Goal: Information Seeking & Learning: Learn about a topic

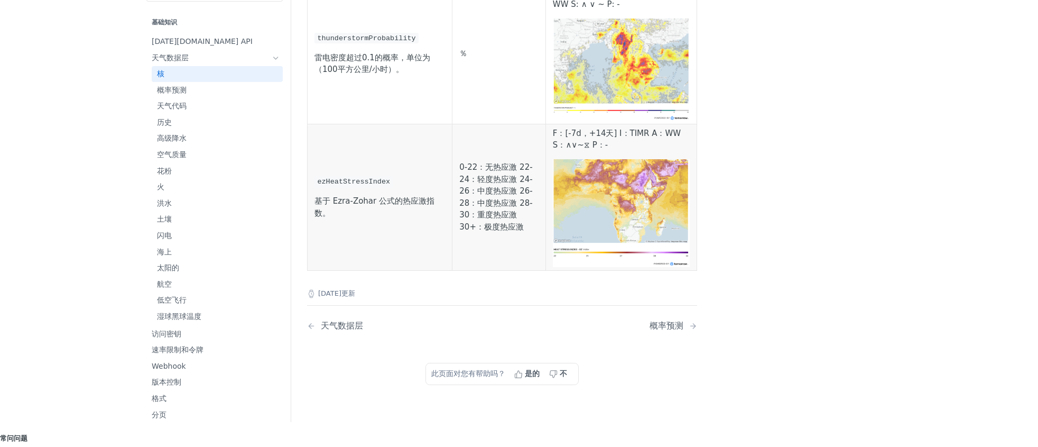
scroll to position [5051, 0]
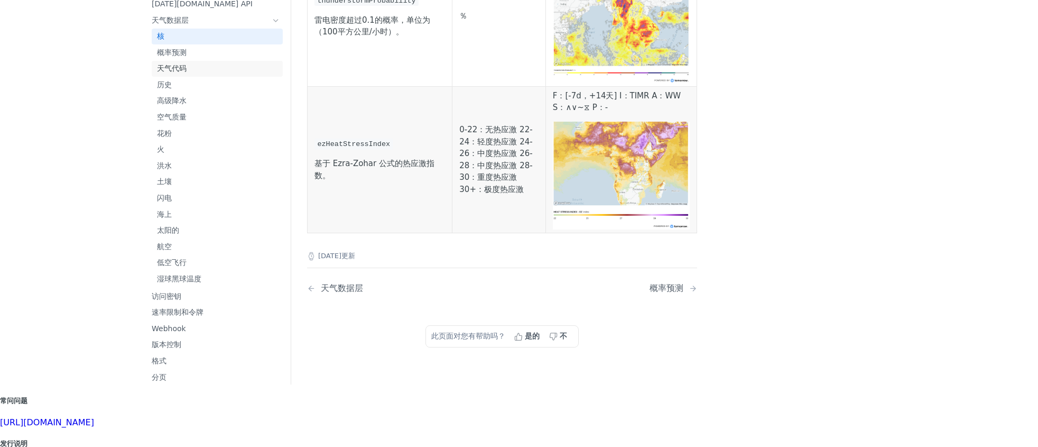
click at [157, 64] on font "天气代码" at bounding box center [172, 68] width 30 height 8
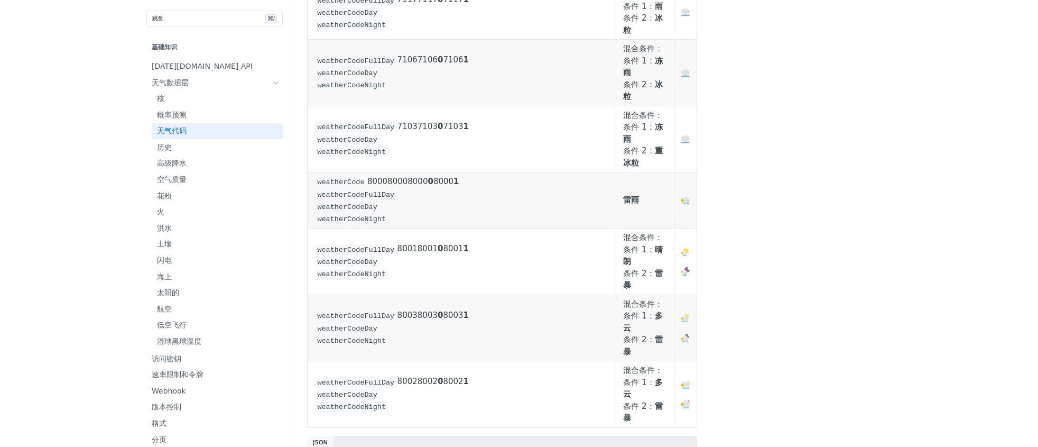
scroll to position [5740, 0]
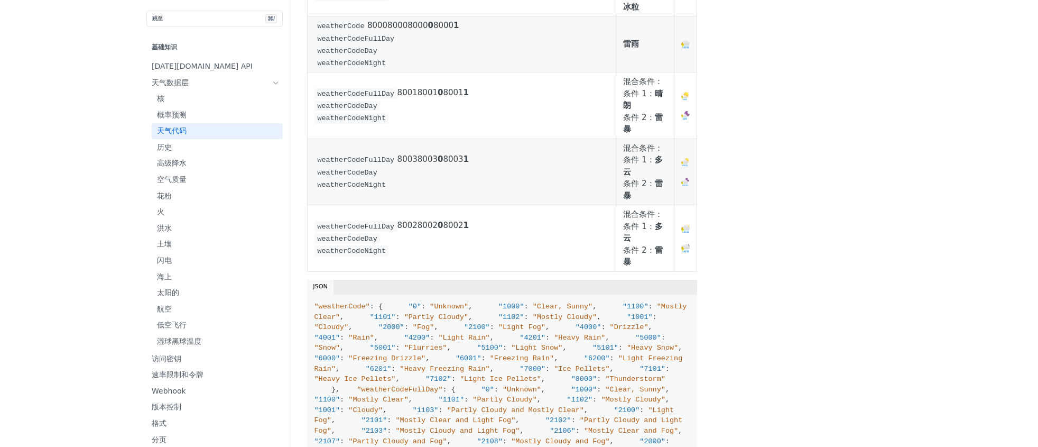
scroll to position [5885, 0]
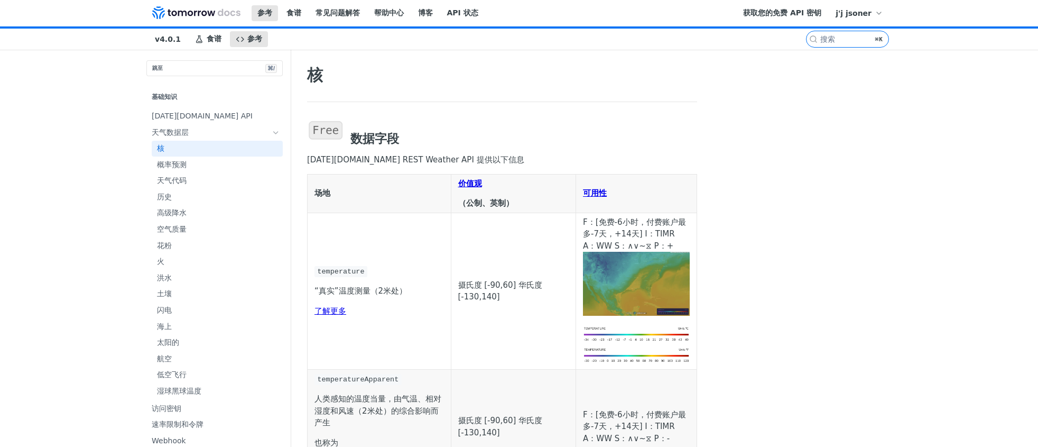
click at [435, 290] on td "temperature “真实”温度测量（2米处） 了解更多" at bounding box center [380, 290] width 144 height 156
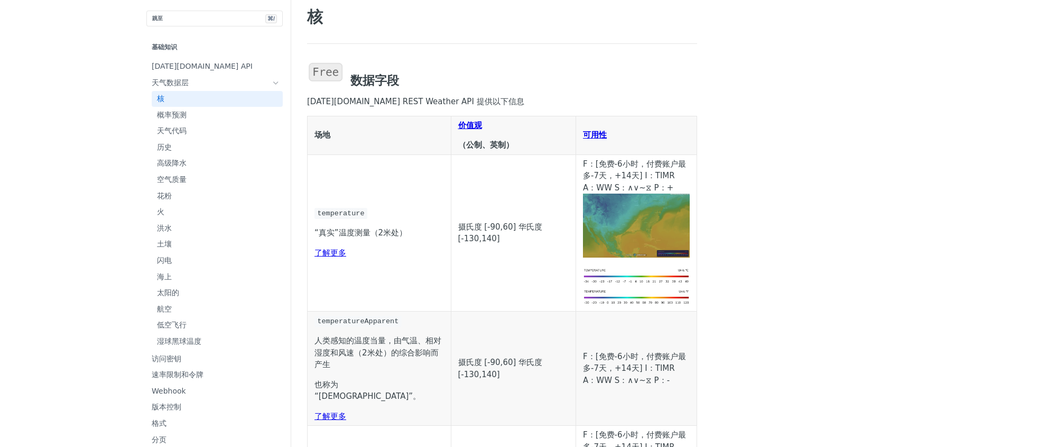
scroll to position [91, 0]
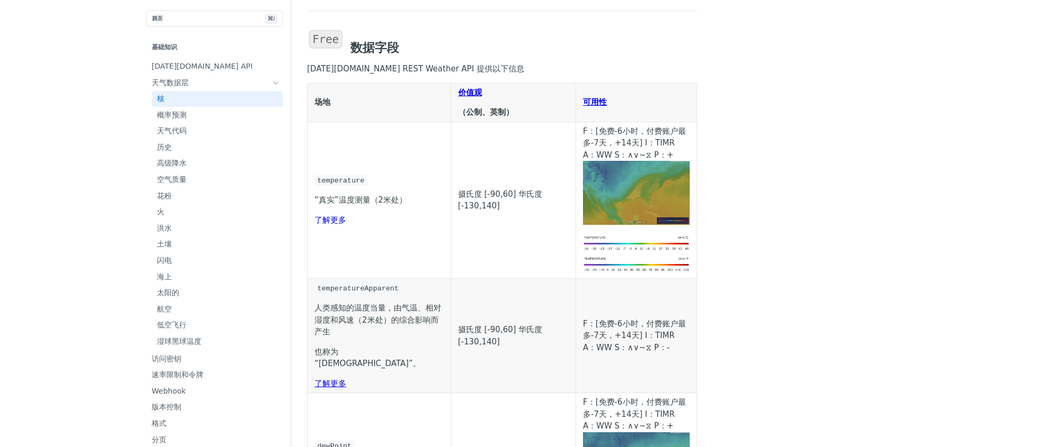
click at [314, 225] on font "了解更多" at bounding box center [330, 220] width 32 height 10
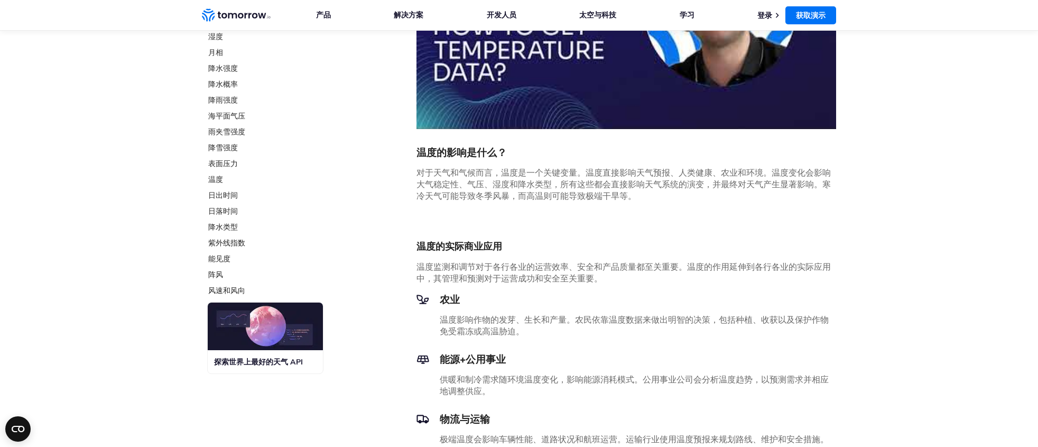
scroll to position [337, 0]
